Goal: Find contact information

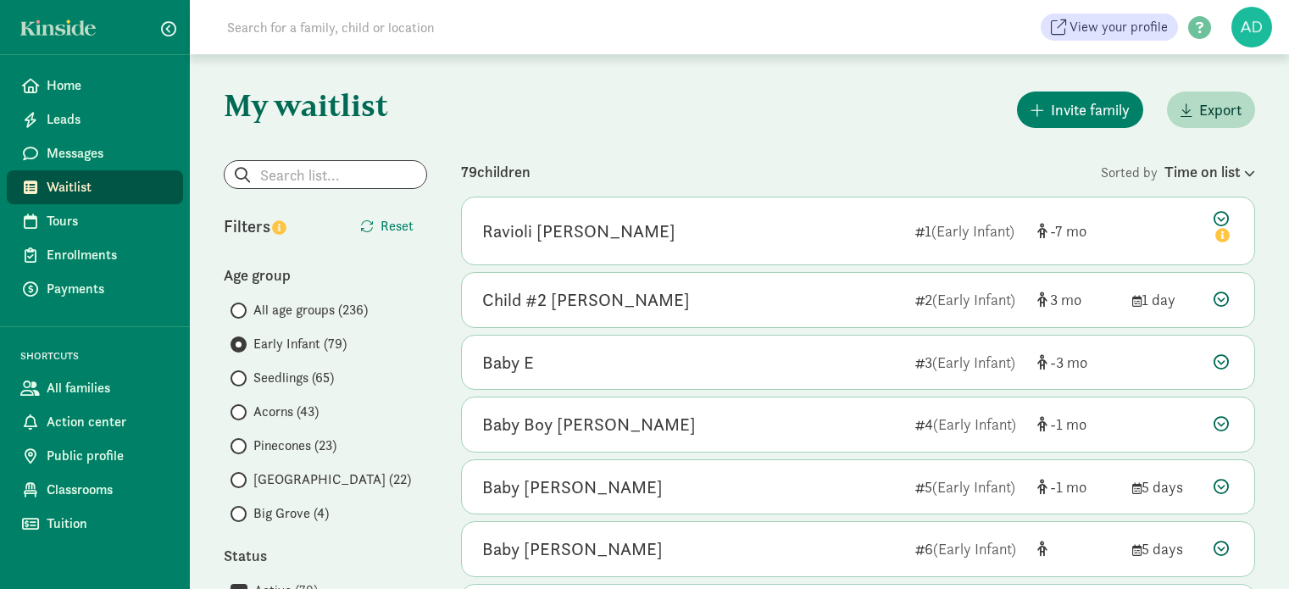
scroll to position [1864, 0]
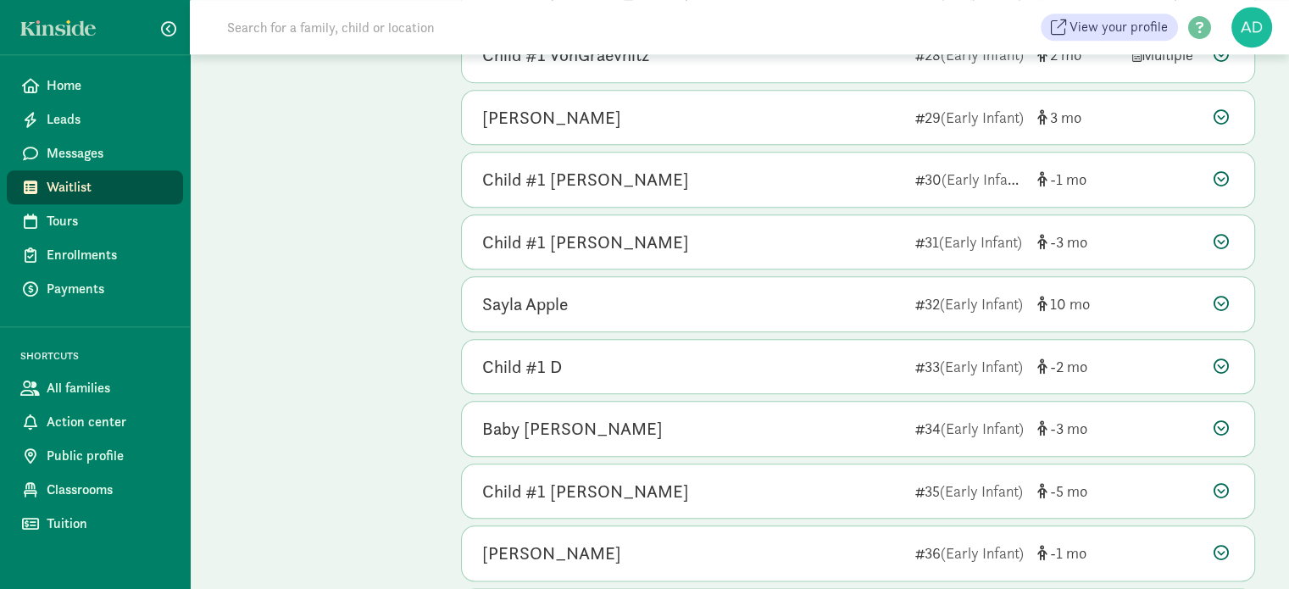
click at [368, 30] on input at bounding box center [454, 27] width 475 height 34
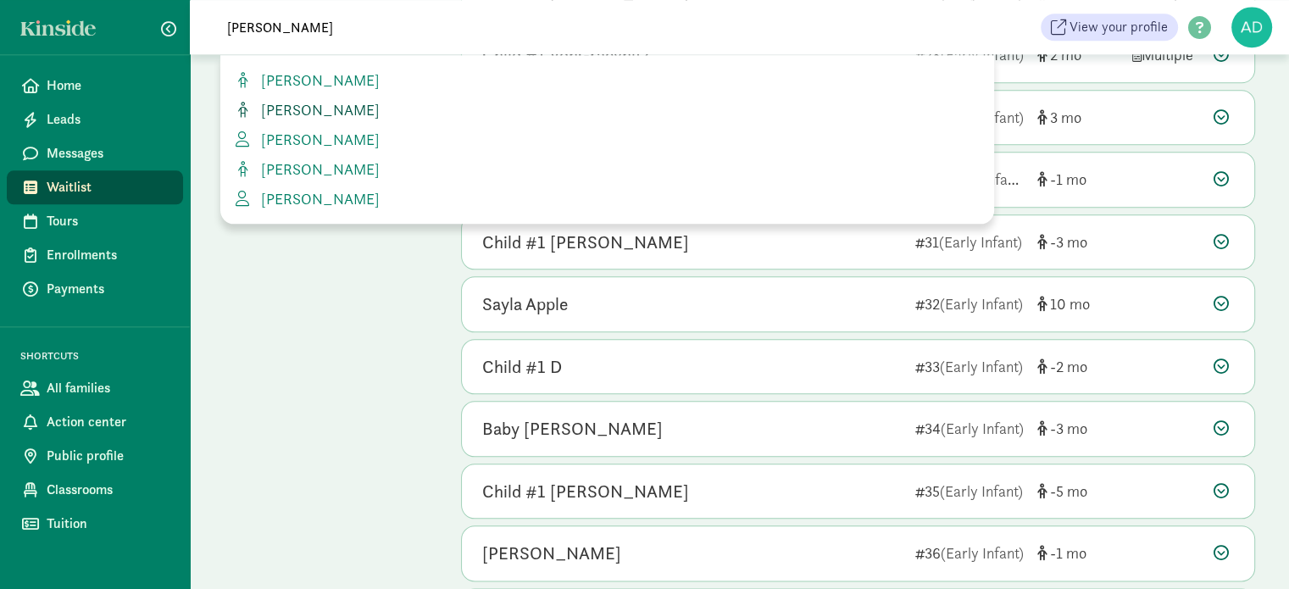
type input "adams"
click at [335, 103] on span "[PERSON_NAME]" at bounding box center [316, 109] width 125 height 19
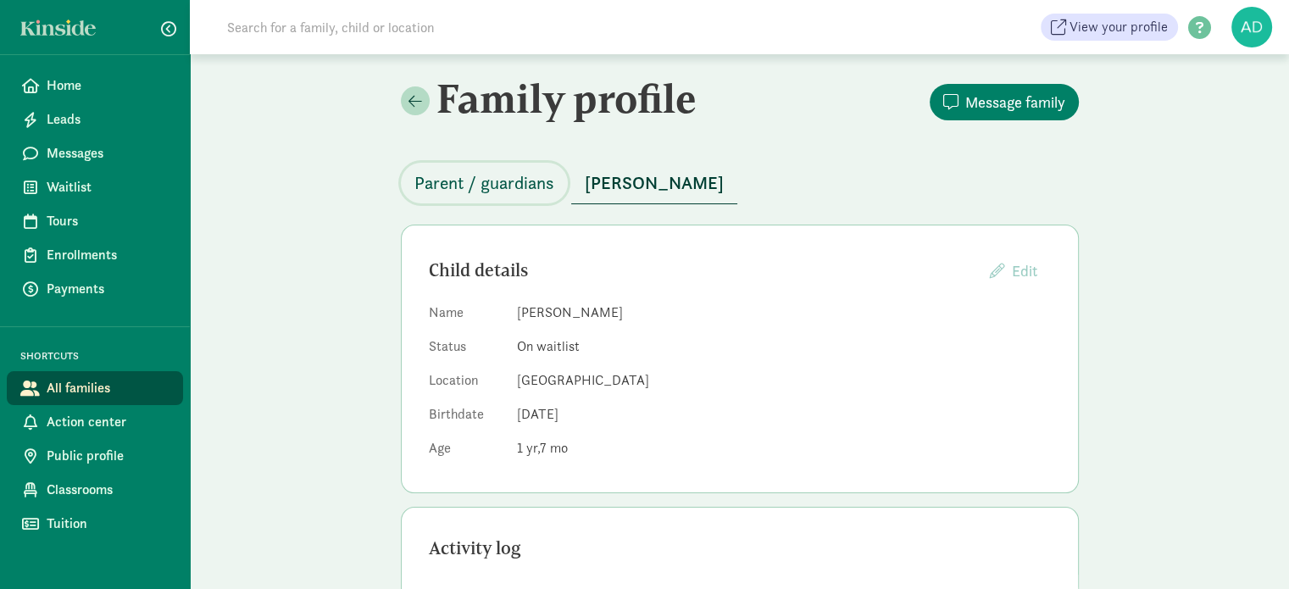
click at [431, 175] on span "Parent / guardians" at bounding box center [484, 182] width 140 height 27
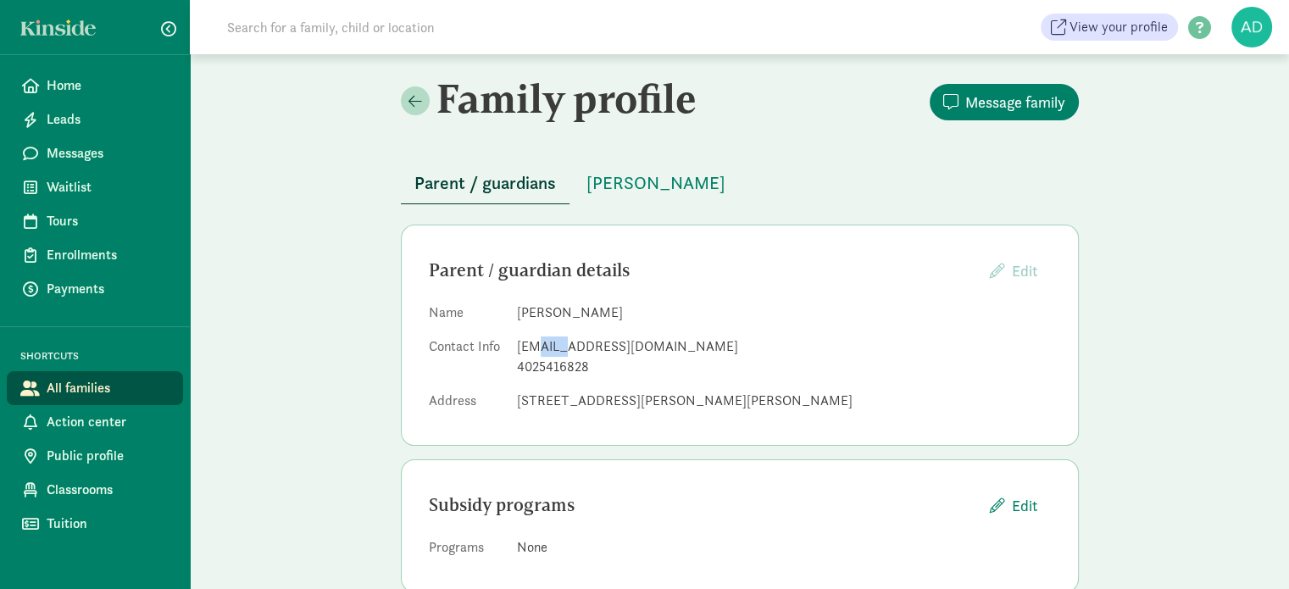
drag, startPoint x: 544, startPoint y: 345, endPoint x: 568, endPoint y: 342, distance: 23.9
click at [568, 342] on div "[EMAIL_ADDRESS][DOMAIN_NAME]" at bounding box center [784, 346] width 534 height 20
drag, startPoint x: 668, startPoint y: 345, endPoint x: 506, endPoint y: 346, distance: 161.8
click at [506, 346] on dl "Name [PERSON_NAME] Contact Info [EMAIL_ADDRESS][DOMAIN_NAME] 4025416828 Address…" at bounding box center [740, 359] width 622 height 115
copy dl "[EMAIL_ADDRESS][DOMAIN_NAME]"
